Goal: Task Accomplishment & Management: Use online tool/utility

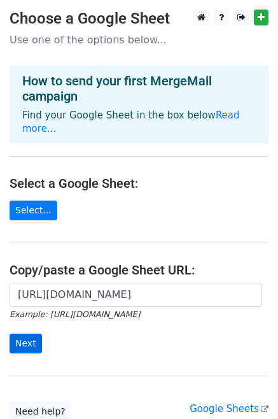
type input "https://docs.google.com/spreadsheets/d/1Kpl-gd3DTEYhQvNw2BBrkxvjfZ1ndHyEmCDeHHe…"
click at [26, 333] on input "Next" at bounding box center [26, 343] width 32 height 20
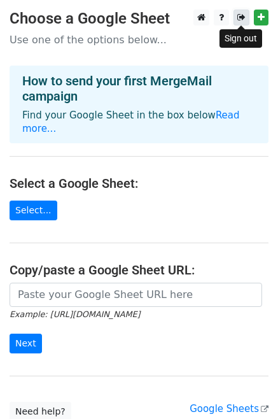
click at [243, 20] on icon at bounding box center [241, 17] width 8 height 9
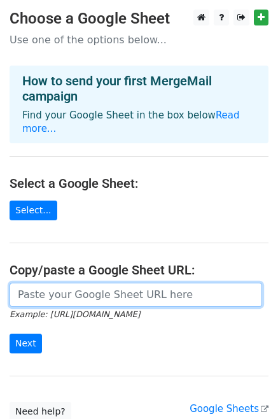
click at [76, 284] on input "url" at bounding box center [136, 295] width 253 height 24
paste input "https://docs.google.com/spreadsheets/d/1Kpl-gd3DTEYhQvNw2BBrkxvjfZ1ndHyEmCDeHHe…"
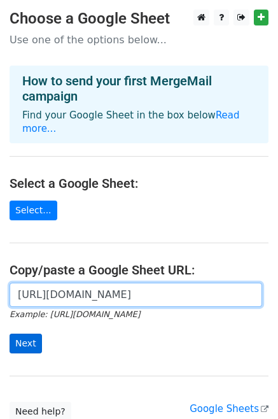
type input "https://docs.google.com/spreadsheets/d/1Kpl-gd3DTEYhQvNw2BBrkxvjfZ1ndHyEmCDeHHe…"
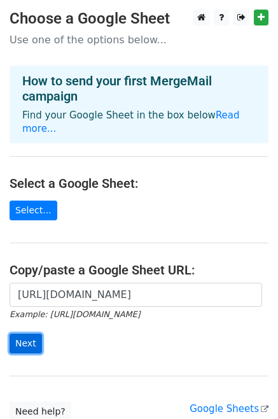
scroll to position [0, 0]
click at [24, 333] on input "Next" at bounding box center [26, 343] width 32 height 20
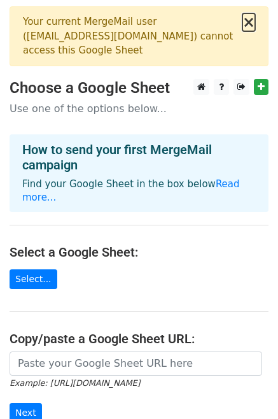
click at [250, 25] on button "×" at bounding box center [248, 22] width 13 height 15
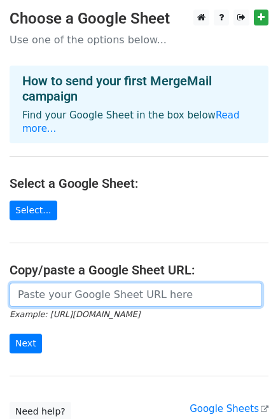
click at [60, 291] on input "url" at bounding box center [136, 295] width 253 height 24
type input "[URL][DOMAIN_NAME]"
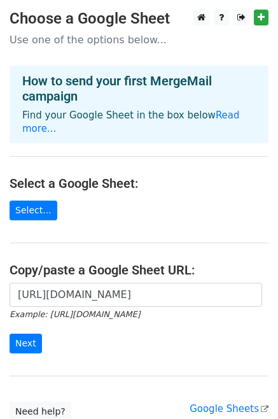
click at [22, 340] on div "https://docs.google.com/spreadsheets/d/1Kpl-gd3DTEYhQvNw2BBrkxvjfZ1ndHyEmCDeHHe…" at bounding box center [139, 325] width 278 height 84
click at [27, 333] on input "Next" at bounding box center [26, 343] width 32 height 20
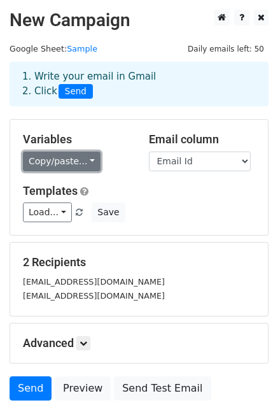
click at [81, 155] on link "Copy/paste..." at bounding box center [62, 161] width 78 height 20
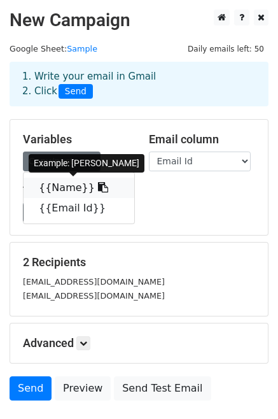
click at [65, 189] on link "{{Name}}" at bounding box center [79, 188] width 111 height 20
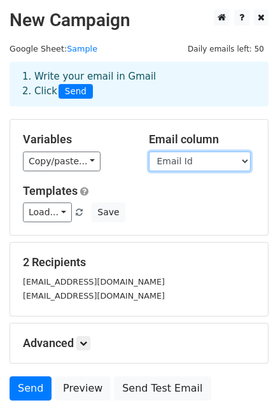
click at [212, 167] on select "Name Email Id" at bounding box center [200, 161] width 102 height 20
click at [200, 159] on select "Name Email Id" at bounding box center [200, 161] width 102 height 20
click at [149, 151] on select "Name Email Id" at bounding box center [200, 161] width 102 height 20
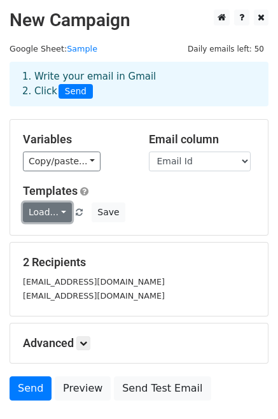
click at [54, 218] on link "Load..." at bounding box center [47, 212] width 49 height 20
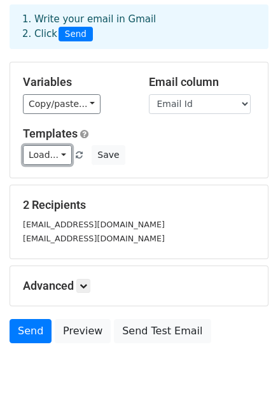
scroll to position [53, 0]
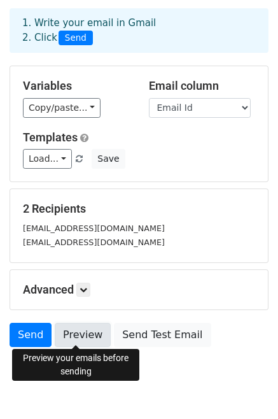
click at [78, 323] on link "Preview" at bounding box center [83, 335] width 56 height 24
click at [82, 332] on link "Preview" at bounding box center [83, 335] width 56 height 24
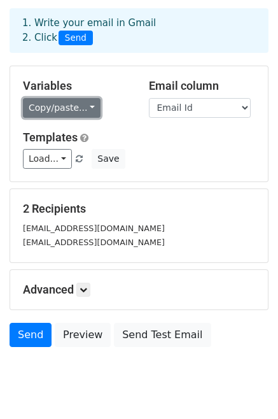
click at [79, 104] on link "Copy/paste..." at bounding box center [62, 108] width 78 height 20
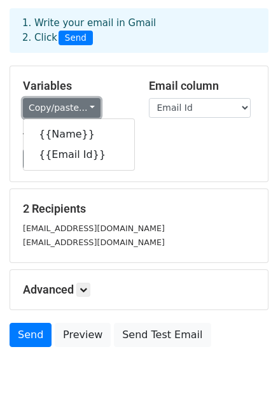
click at [79, 104] on link "Copy/paste..." at bounding box center [62, 108] width 78 height 20
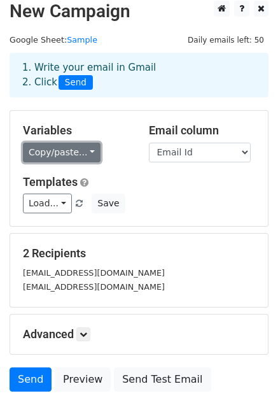
scroll to position [0, 0]
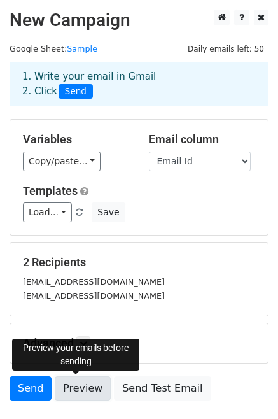
click at [85, 386] on link "Preview" at bounding box center [83, 388] width 56 height 24
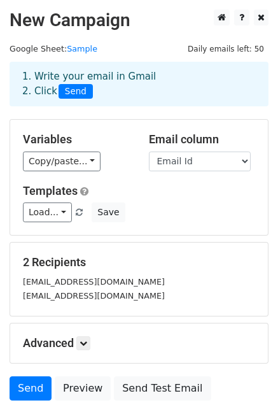
click at [212, 397] on div "Send Preview Send Test Email" at bounding box center [139, 391] width 278 height 31
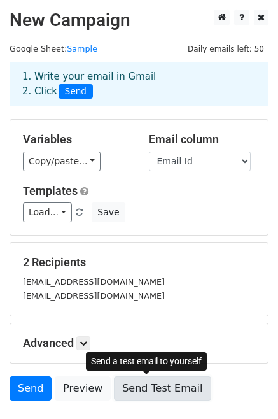
click at [160, 384] on link "Send Test Email" at bounding box center [162, 388] width 97 height 24
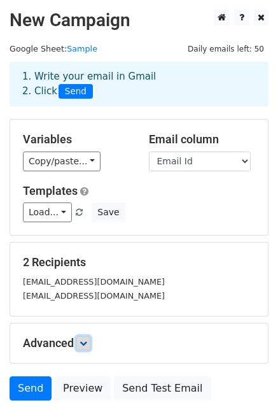
click at [83, 337] on link at bounding box center [83, 343] width 14 height 14
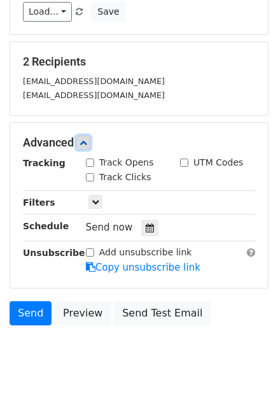
scroll to position [203, 0]
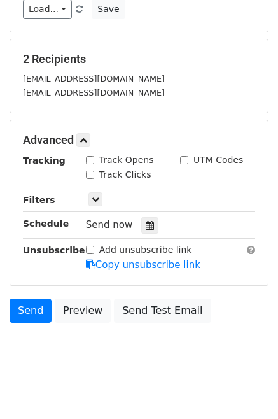
click at [89, 161] on input "Track Opens" at bounding box center [90, 160] width 8 height 8
checkbox input "true"
click at [89, 176] on input "Track Clicks" at bounding box center [90, 175] width 8 height 8
checkbox input "true"
click at [183, 158] on input "UTM Codes" at bounding box center [184, 160] width 8 height 8
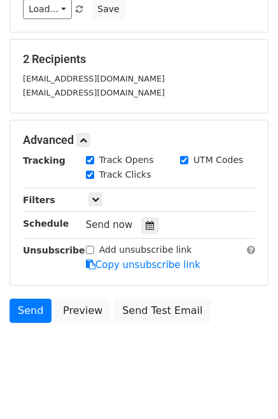
click at [183, 158] on input "UTM Codes" at bounding box center [184, 160] width 8 height 8
checkbox input "false"
click at [94, 197] on icon at bounding box center [96, 199] width 8 height 8
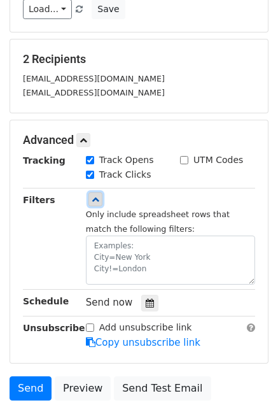
click at [94, 197] on icon at bounding box center [96, 199] width 8 height 8
